Goal: Information Seeking & Learning: Learn about a topic

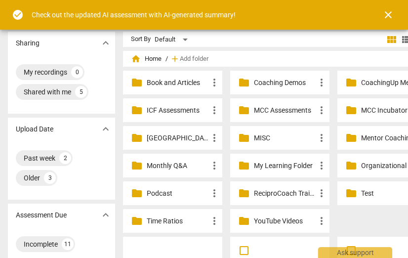
click at [271, 83] on p "Coaching Demos" at bounding box center [285, 83] width 62 height 10
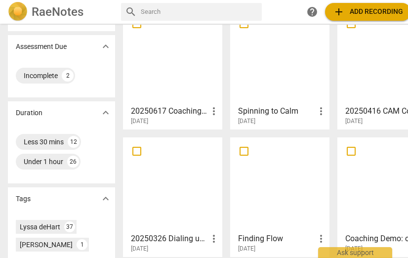
scroll to position [266, 0]
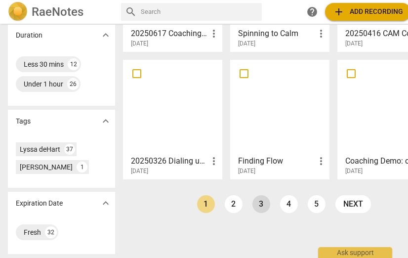
click at [260, 201] on link "3" at bounding box center [261, 204] width 18 height 18
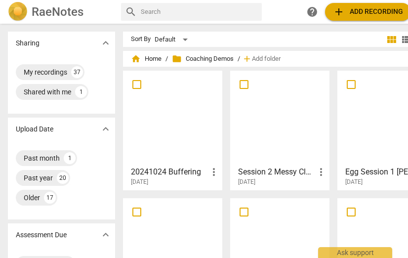
click at [263, 131] on div at bounding box center [280, 117] width 92 height 87
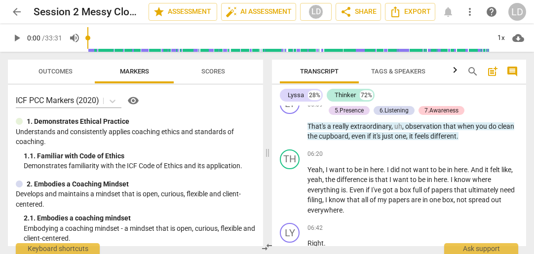
scroll to position [1045, 0]
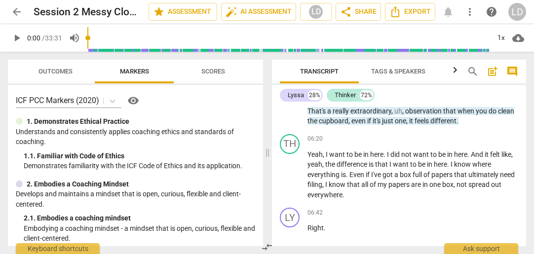
drag, startPoint x: 363, startPoint y: 238, endPoint x: 304, endPoint y: 122, distance: 129.6
copy p "So how would you like to be with these ? Like , uh , I'm assuming messy because…"
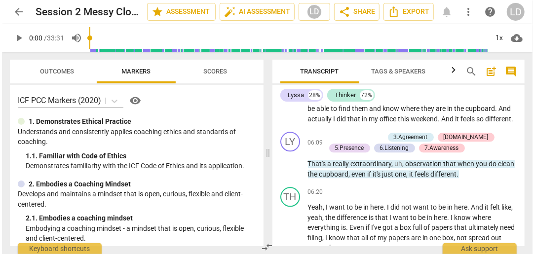
scroll to position [915, 0]
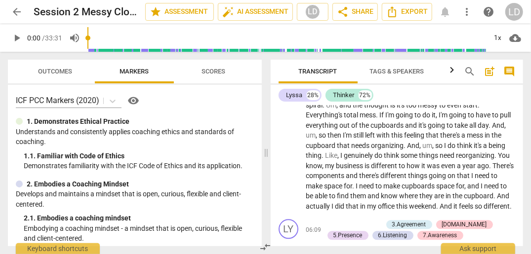
drag, startPoint x: 306, startPoint y: 140, endPoint x: 492, endPoint y: 202, distance: 196.1
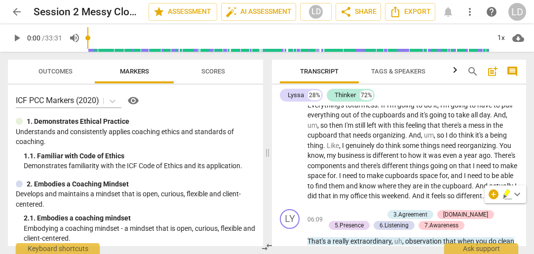
copy p "Well , I've been thinking about structure and a similar battle that goes on . A…"
